Goal: Task Accomplishment & Management: Complete application form

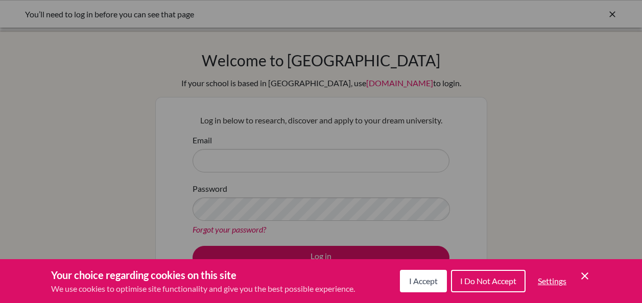
scroll to position [51, 0]
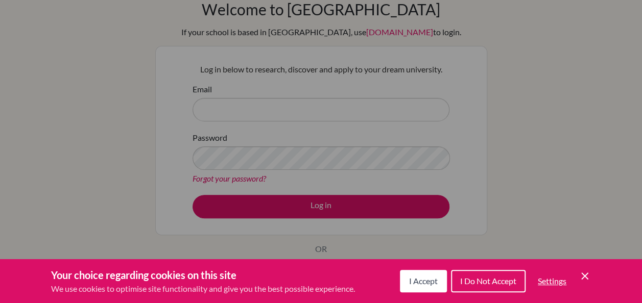
click at [420, 287] on button "I Accept" at bounding box center [423, 281] width 47 height 22
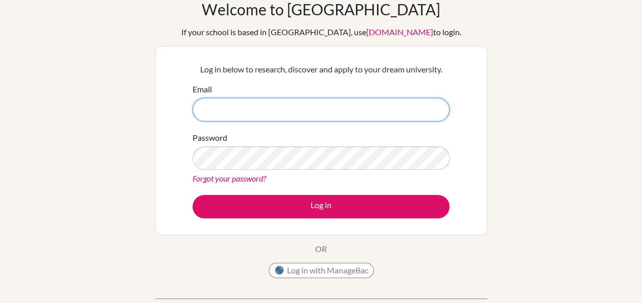
click at [267, 110] on input "Email" at bounding box center [321, 110] width 257 height 24
type input "[EMAIL_ADDRESS][DOMAIN_NAME]"
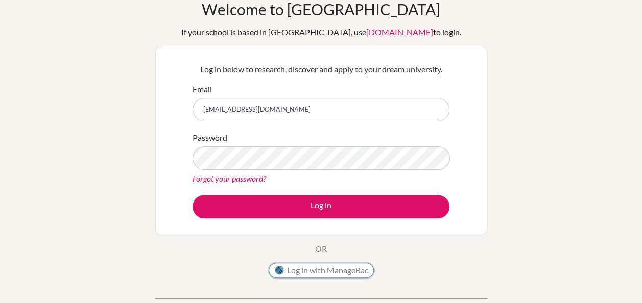
click at [314, 274] on button "Log in with ManageBac" at bounding box center [321, 270] width 105 height 15
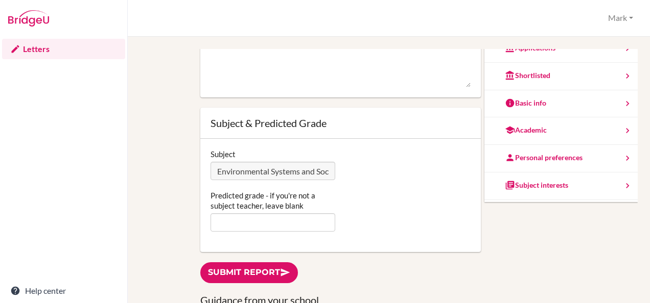
scroll to position [153, 0]
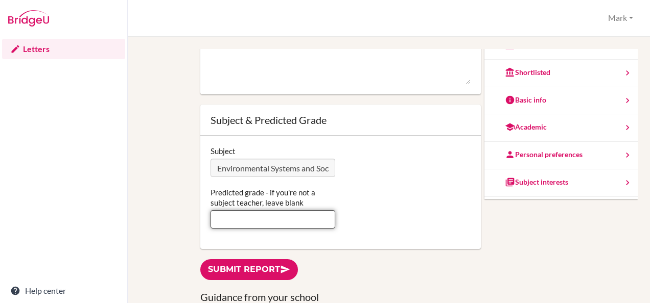
click at [233, 216] on input "Predicted grade - if you're not a subject teacher, leave blank" at bounding box center [273, 220] width 125 height 18
type input "5"
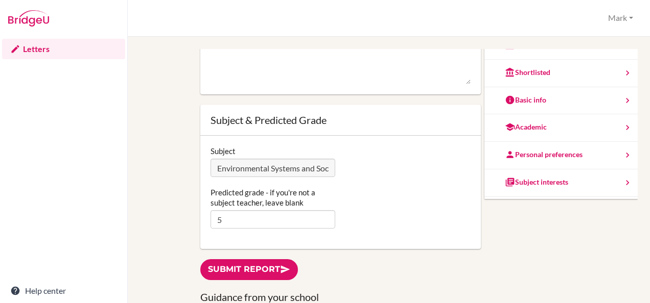
click at [517, 249] on div "You can edit this report as often as you'd like. Simply type in the text area a…" at bounding box center [388, 155] width 487 height 518
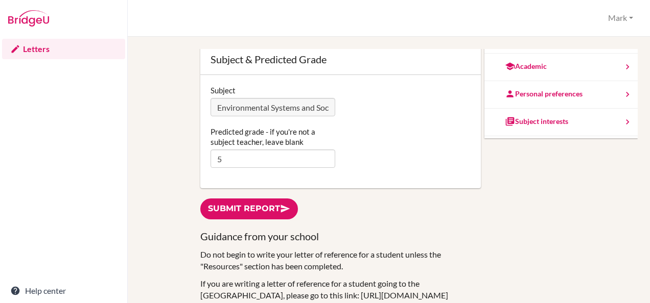
scroll to position [237, 0]
click at [248, 199] on link "Submit report" at bounding box center [249, 209] width 98 height 21
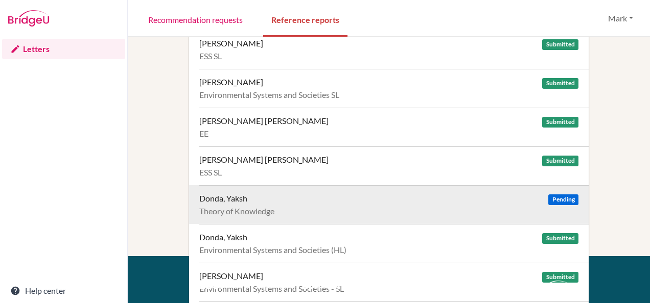
scroll to position [112, 0]
